Goal: Transaction & Acquisition: Book appointment/travel/reservation

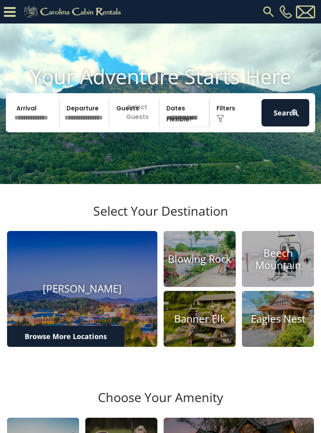
click at [34, 119] on input "text" at bounding box center [36, 112] width 48 height 27
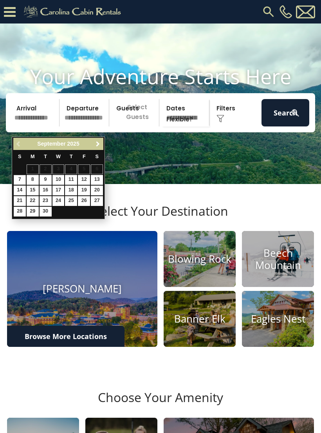
click at [99, 146] on span "Next" at bounding box center [98, 144] width 6 height 6
click at [83, 172] on link "3" at bounding box center [84, 170] width 12 height 10
type input "*******"
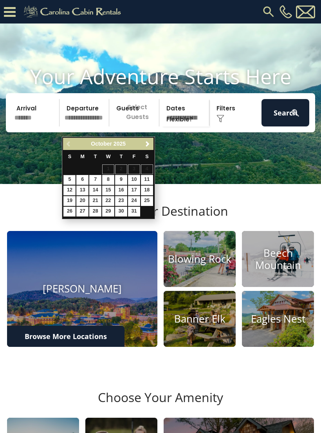
click at [73, 179] on link "5" at bounding box center [69, 180] width 12 height 10
type input "*******"
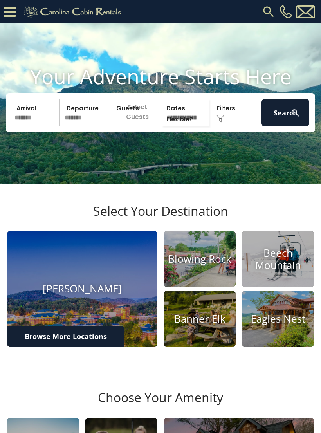
click at [137, 127] on p "Select Guests" at bounding box center [135, 112] width 47 height 27
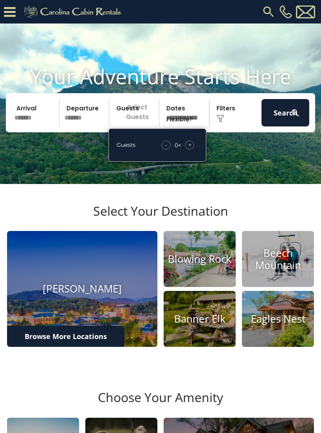
click at [193, 150] on div "+" at bounding box center [189, 145] width 9 height 9
click at [194, 150] on div "+" at bounding box center [189, 145] width 9 height 9
click at [193, 150] on div "+" at bounding box center [189, 145] width 9 height 9
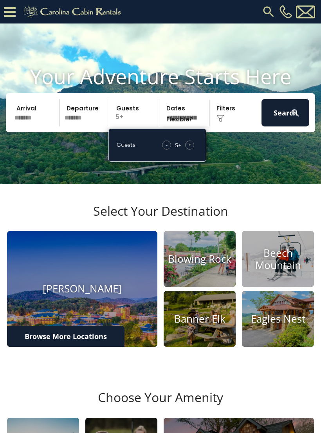
click at [192, 150] on div "+" at bounding box center [189, 145] width 9 height 9
click at [193, 150] on div "+" at bounding box center [189, 145] width 9 height 9
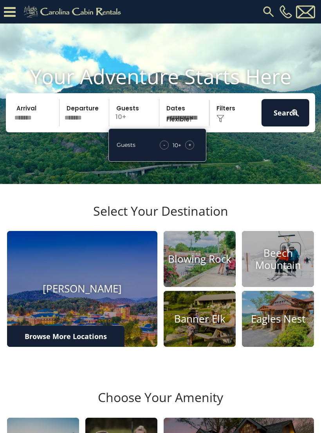
click at [236, 125] on div "Click to Choose" at bounding box center [236, 112] width 48 height 27
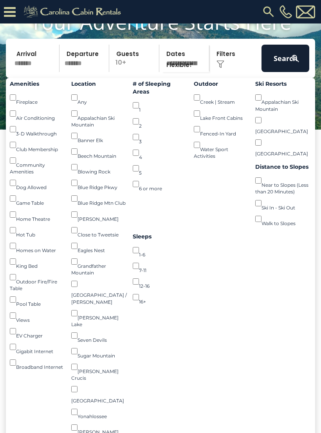
scroll to position [73, 0]
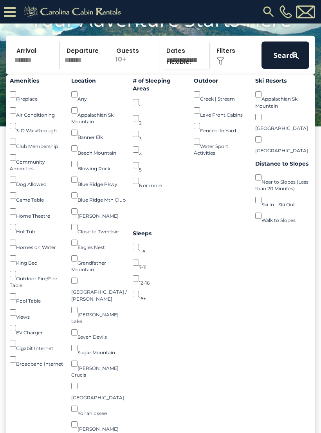
click at [288, 64] on button "Search" at bounding box center [286, 55] width 48 height 27
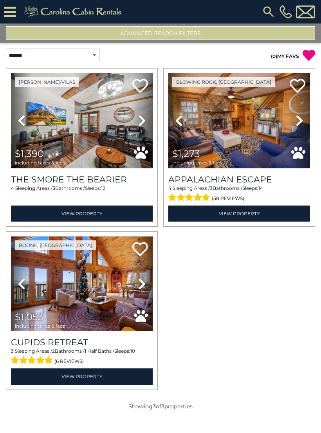
click at [89, 124] on img at bounding box center [82, 120] width 142 height 95
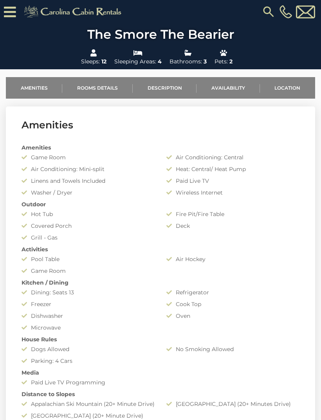
click at [296, 349] on div "No Smoking Allowed" at bounding box center [233, 349] width 145 height 8
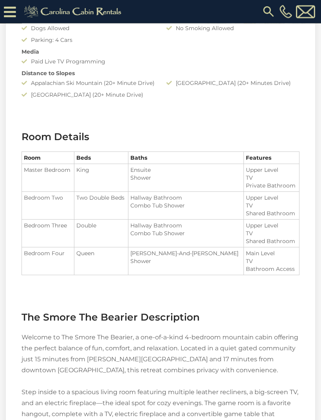
scroll to position [566, 0]
click at [29, 268] on td "Bedroom Four" at bounding box center [48, 262] width 52 height 28
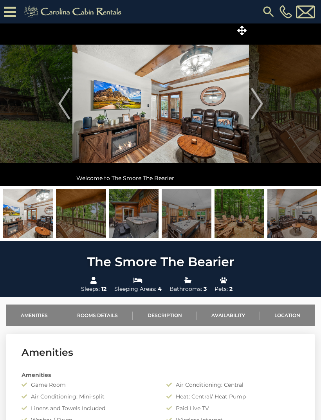
scroll to position [0, 0]
